Goal: Task Accomplishment & Management: Use online tool/utility

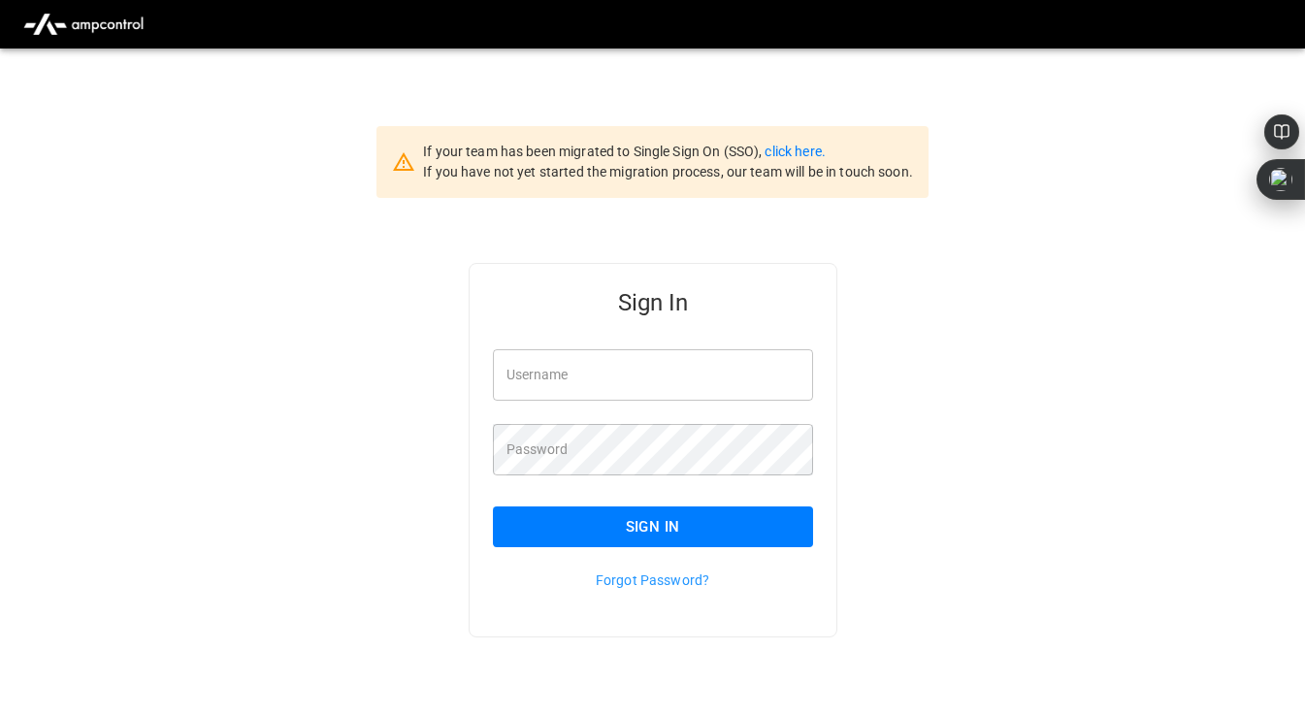
click at [577, 381] on input "Username" at bounding box center [653, 374] width 320 height 51
type input "**********"
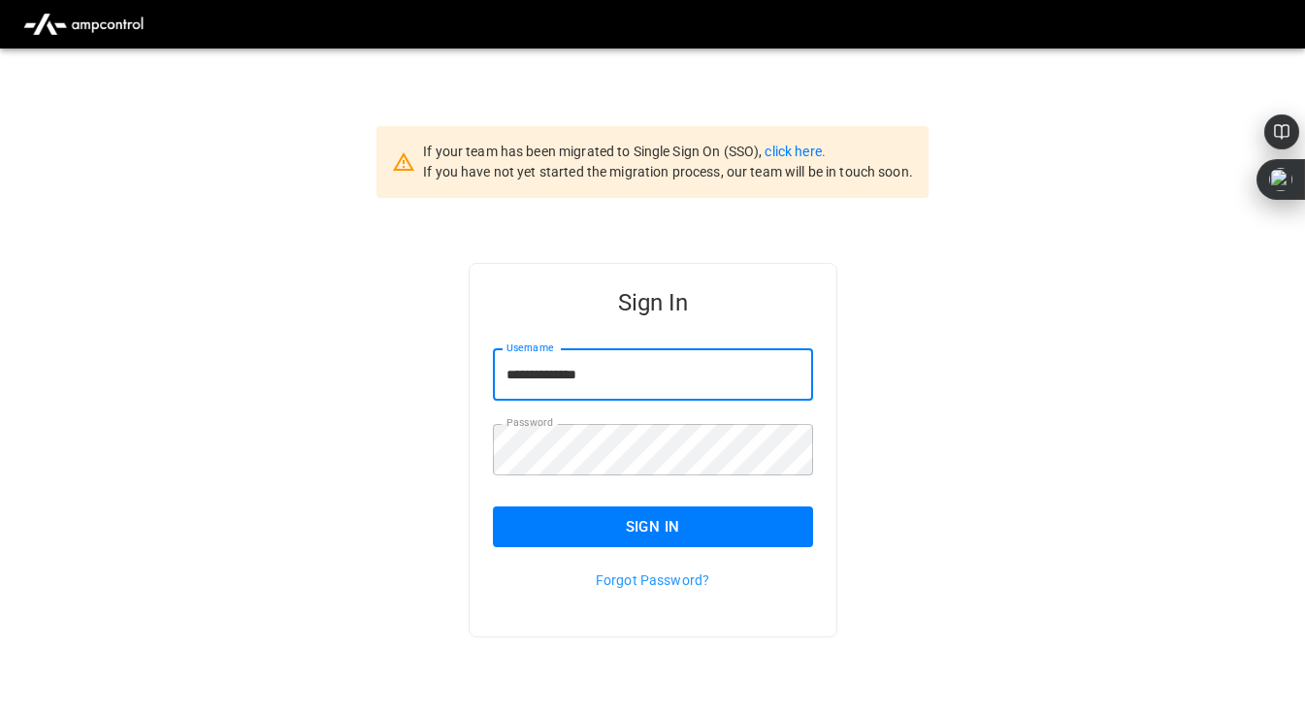
click at [658, 515] on button "Sign In" at bounding box center [653, 526] width 320 height 41
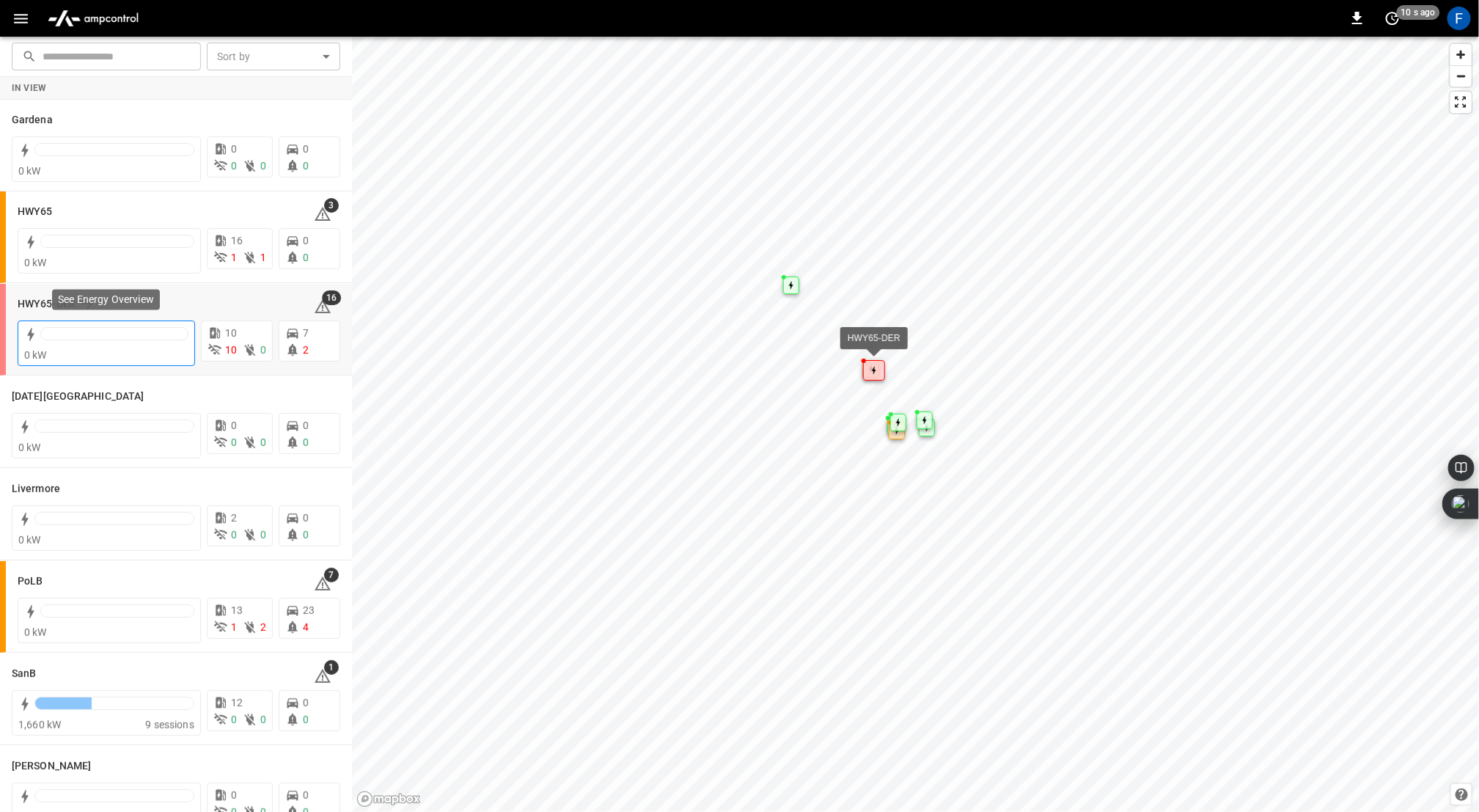
click at [71, 354] on div "0 kW" at bounding box center [106, 355] width 164 height 14
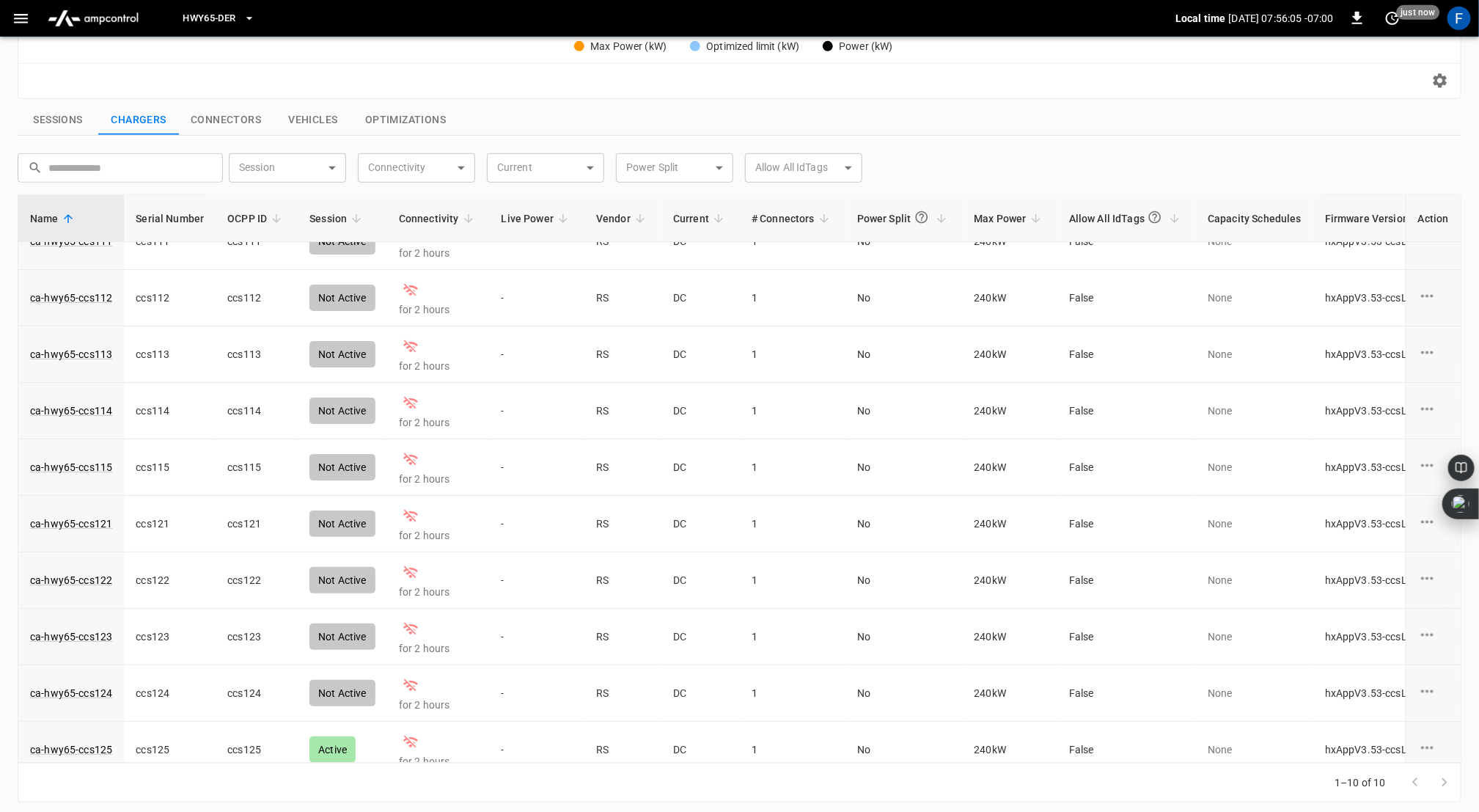
scroll to position [42, 0]
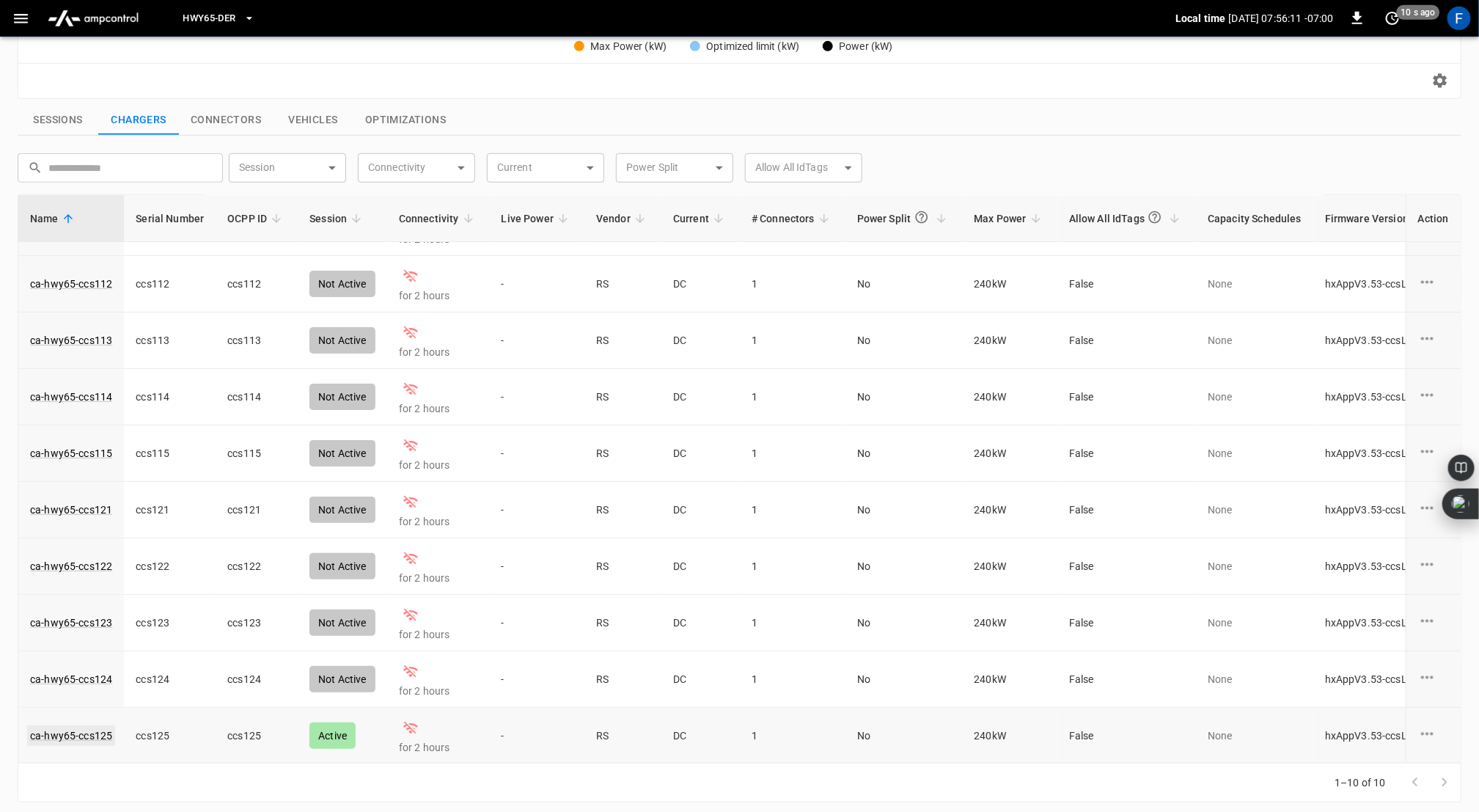
click at [59, 541] on link "ca-hwy65-ccs125" at bounding box center [71, 735] width 88 height 20
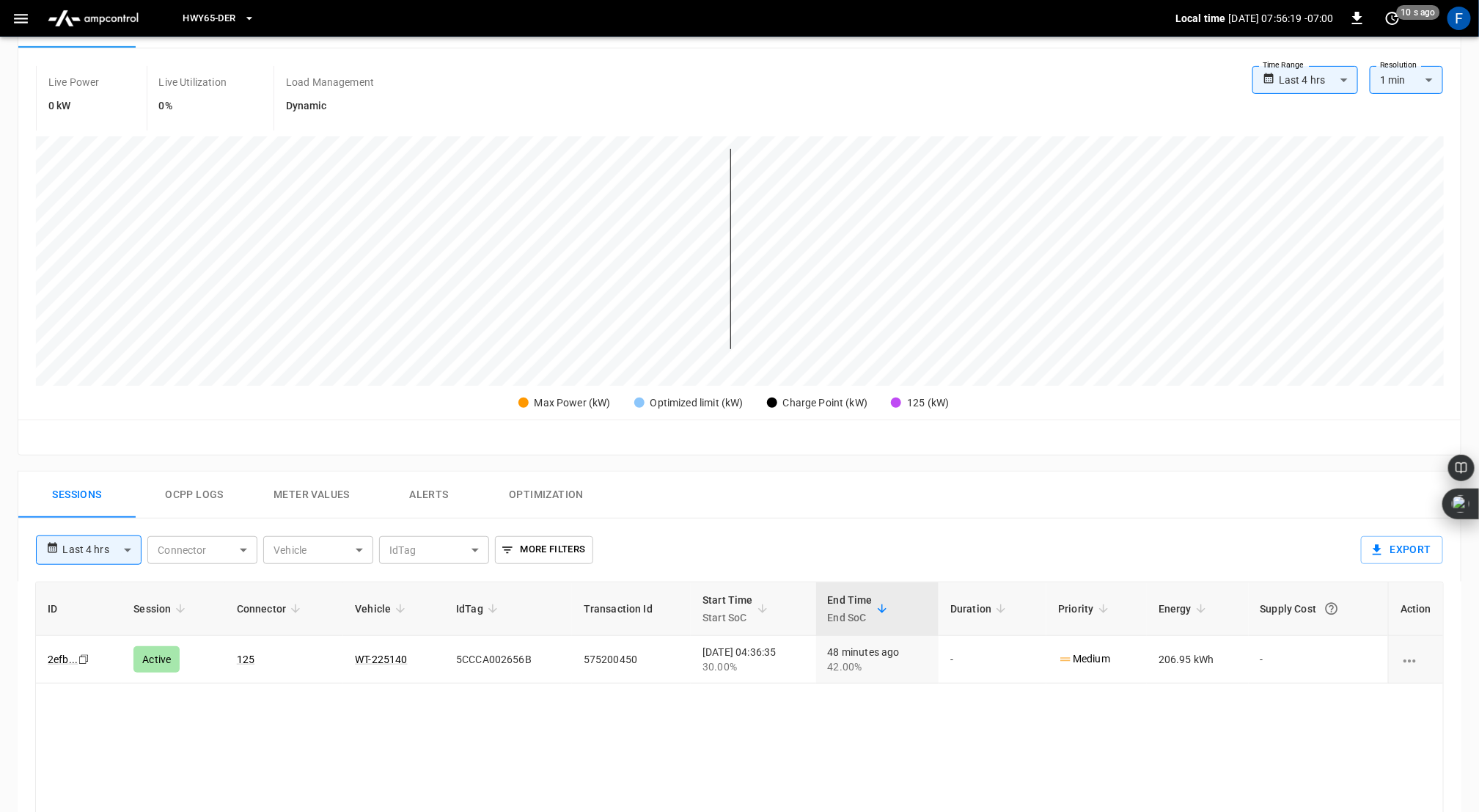
scroll to position [377, 0]
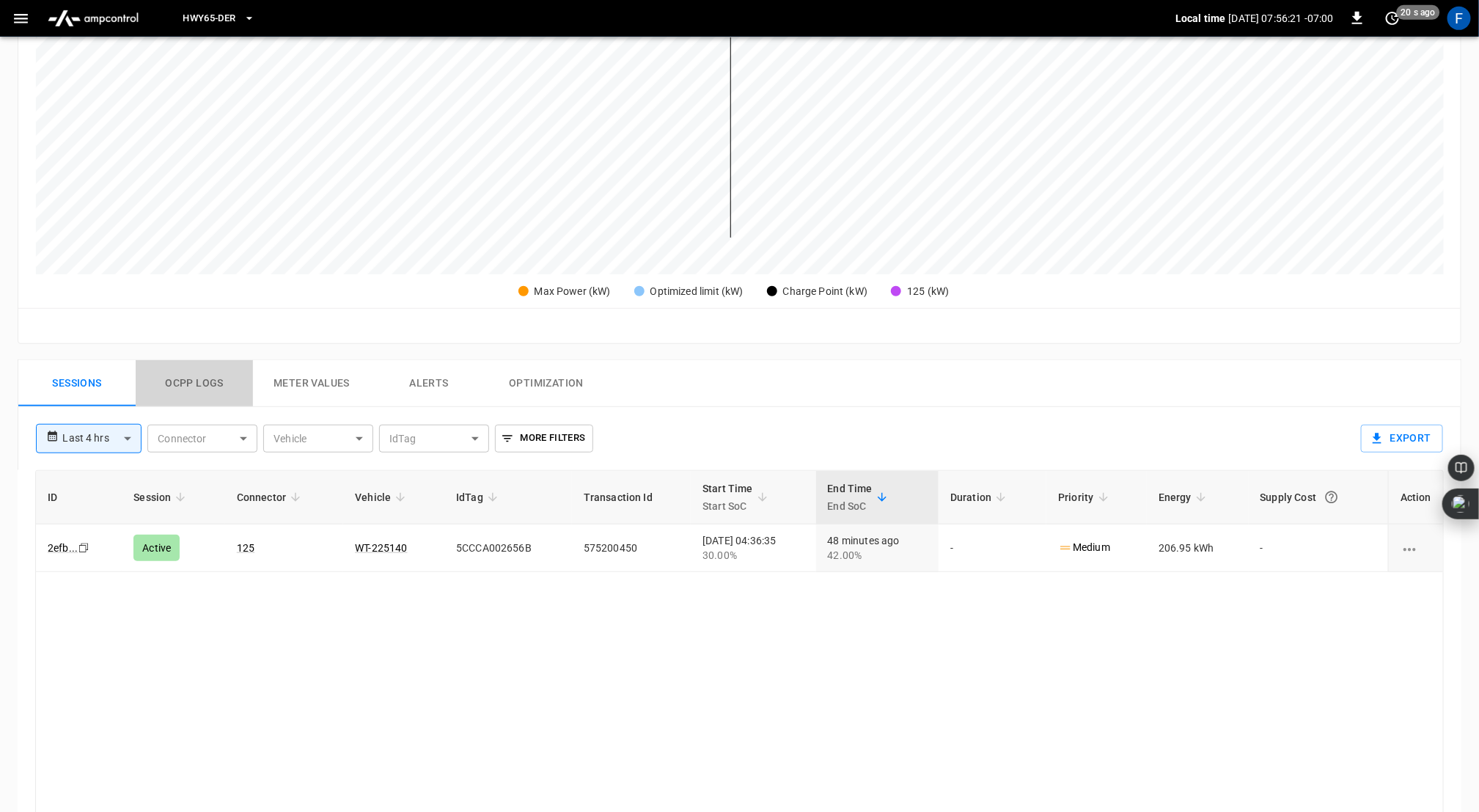
click at [203, 385] on button "Ocpp logs" at bounding box center [194, 383] width 117 height 47
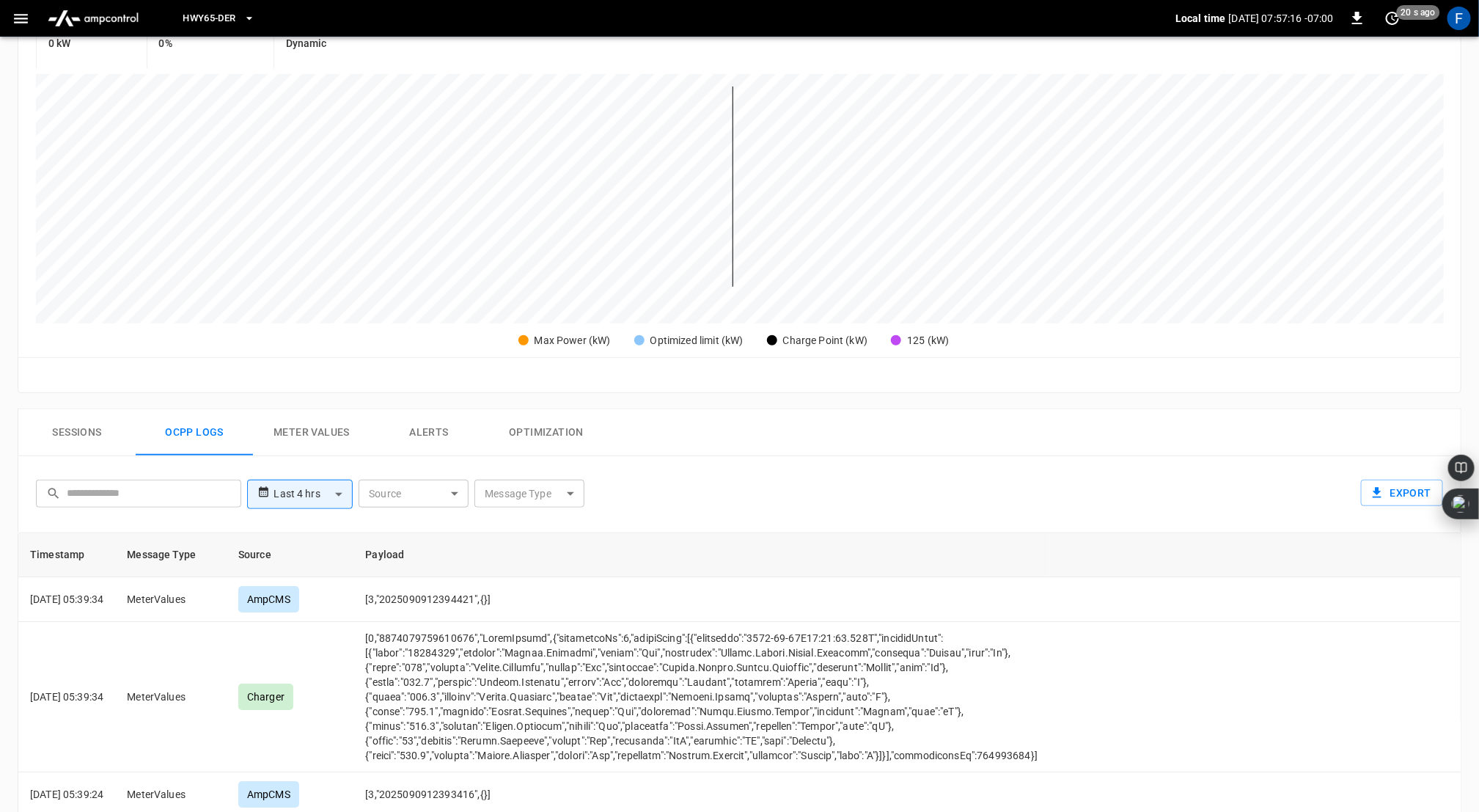
scroll to position [0, 0]
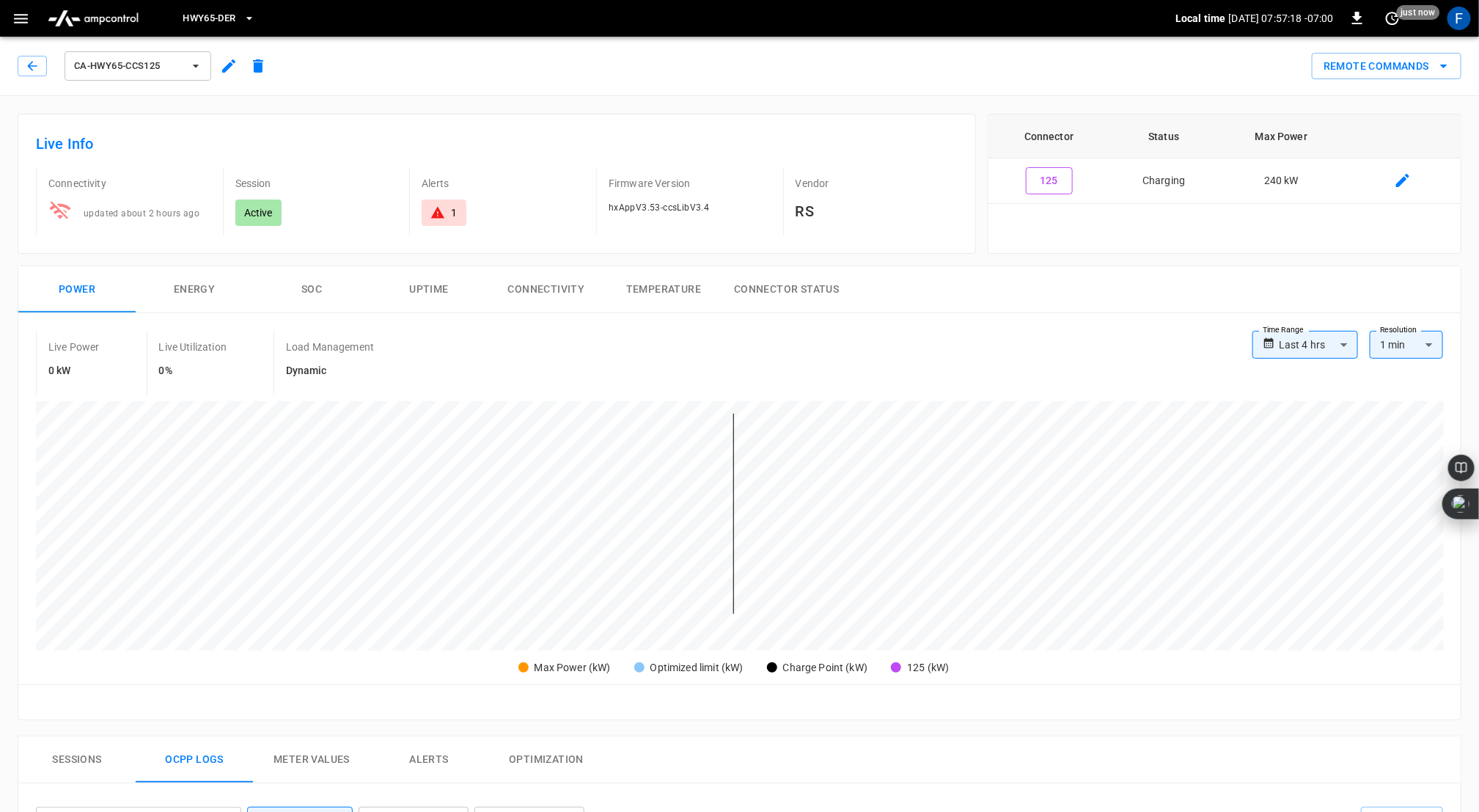
click at [441, 208] on icon at bounding box center [437, 212] width 14 height 14
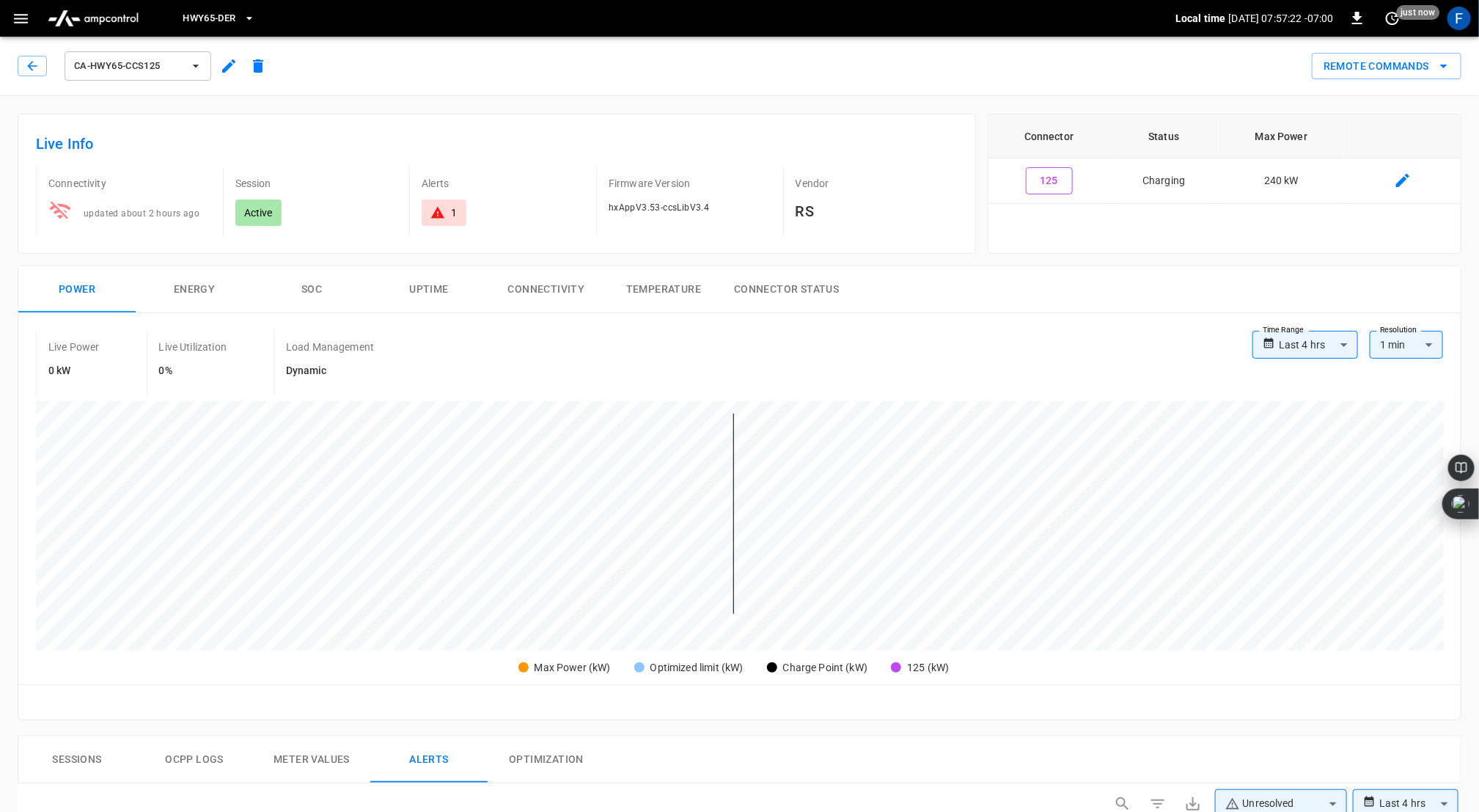
click at [21, 50] on div "ca-hwy65-ccs125" at bounding box center [145, 66] width 256 height 36
click at [28, 60] on icon "button" at bounding box center [32, 66] width 14 height 14
